Goal: Task Accomplishment & Management: Manage account settings

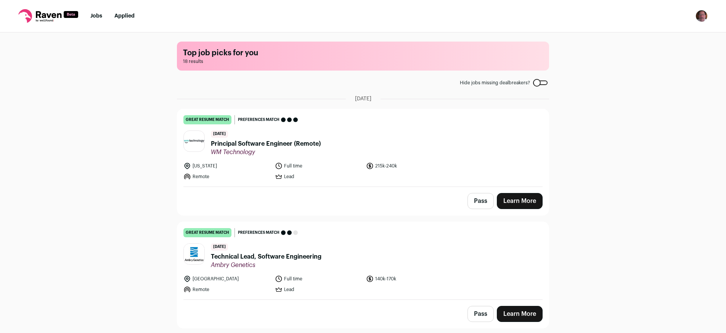
click at [481, 202] on button "Pass" at bounding box center [481, 201] width 26 height 16
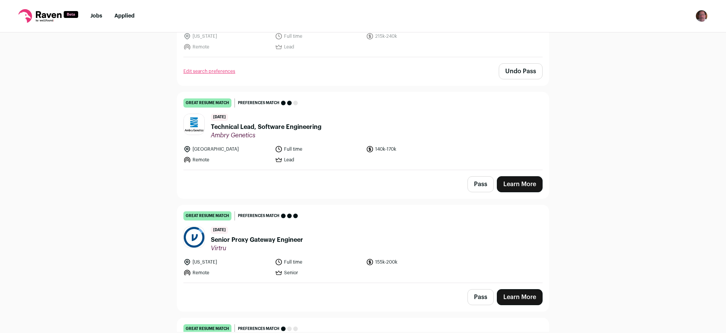
scroll to position [130, 0]
click at [293, 125] on span "Technical Lead, Software Engineering" at bounding box center [266, 126] width 111 height 9
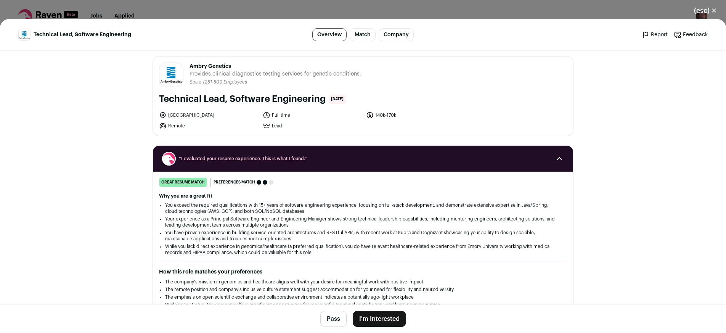
scroll to position [0, 0]
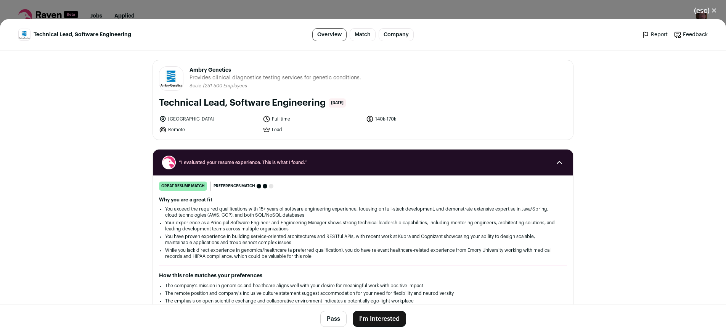
click at [705, 8] on button "(esc) ✕" at bounding box center [705, 10] width 41 height 17
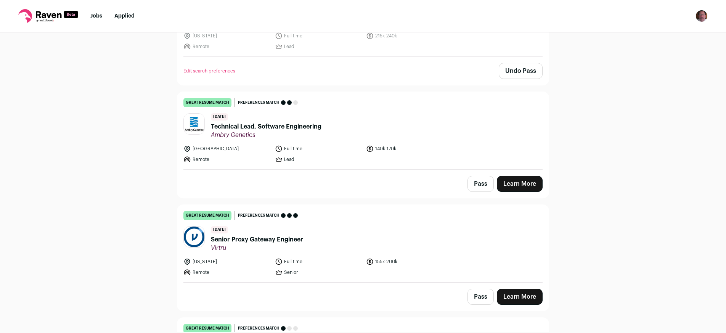
click at [476, 184] on button "Pass" at bounding box center [481, 184] width 26 height 16
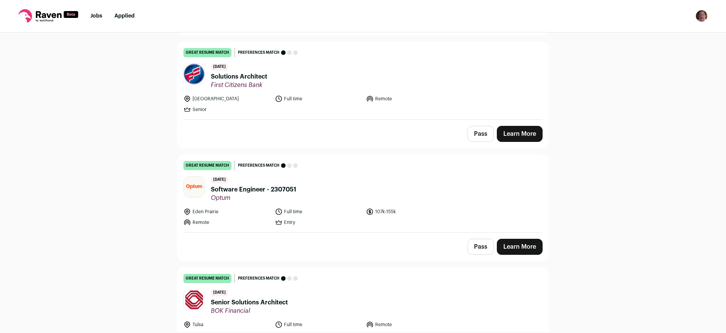
scroll to position [406, 0]
click at [479, 248] on button "Pass" at bounding box center [481, 246] width 26 height 16
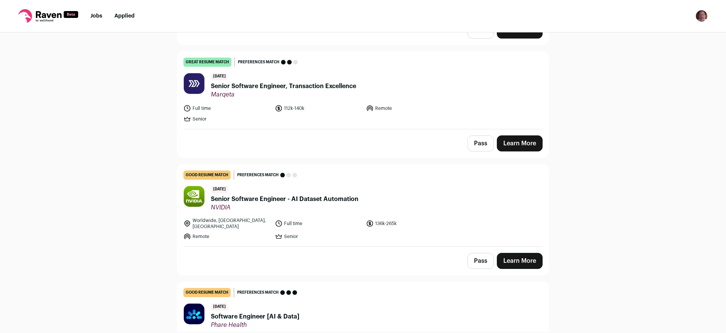
scroll to position [1300, 0]
click at [473, 256] on button "Pass" at bounding box center [481, 261] width 26 height 16
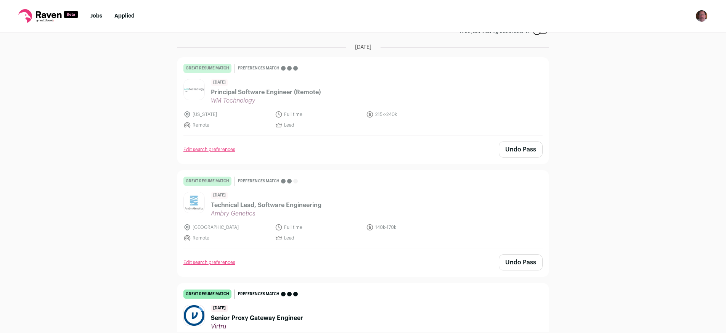
scroll to position [51, 0]
